Goal: Task Accomplishment & Management: Use online tool/utility

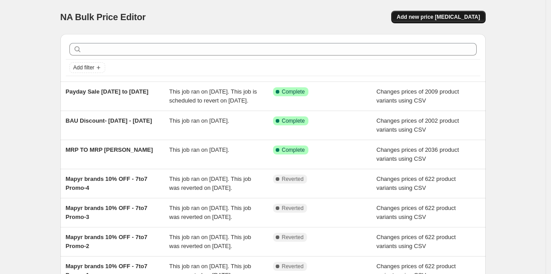
click at [414, 13] on span "Add new price [MEDICAL_DATA]" at bounding box center [438, 16] width 83 height 7
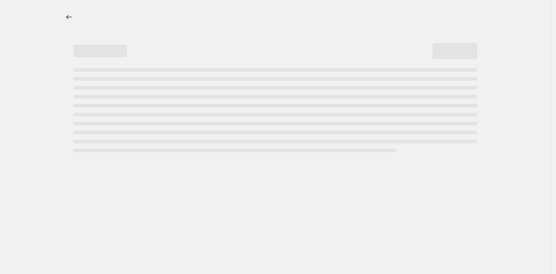
select select "percentage"
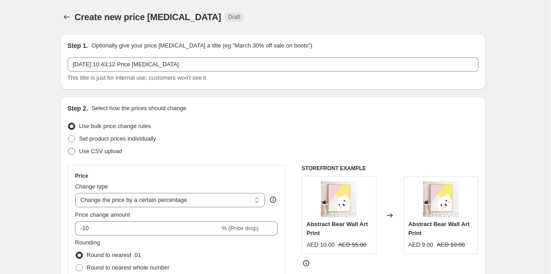
click at [122, 148] on span "Use CSV upload" at bounding box center [100, 151] width 43 height 7
click at [69, 148] on input "Use CSV upload" at bounding box center [68, 148] width 0 height 0
radio input "true"
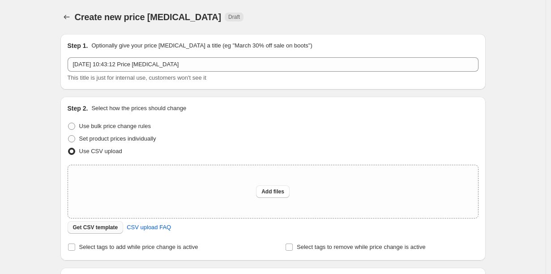
click at [118, 224] on span "Get CSV template" at bounding box center [95, 227] width 45 height 7
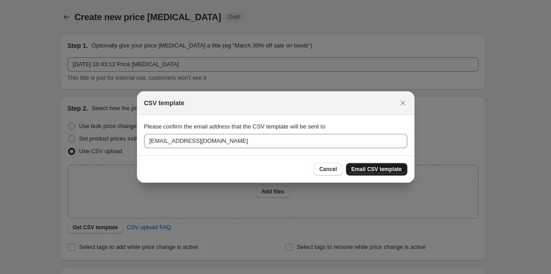
click at [352, 166] on span "Email CSV template" at bounding box center [376, 169] width 51 height 7
